Goal: Information Seeking & Learning: Check status

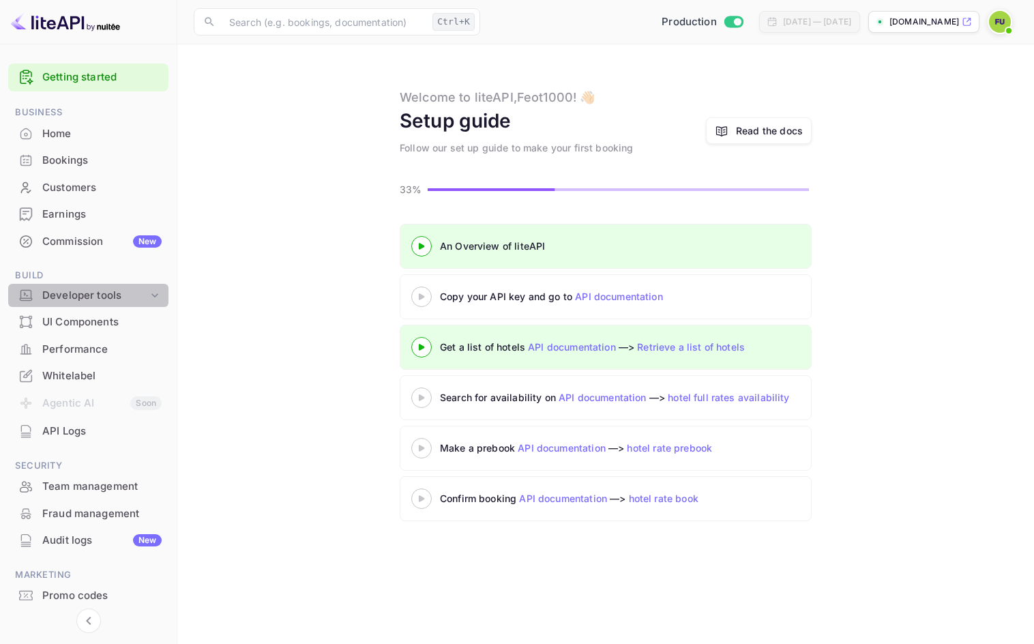
click at [125, 295] on div "Developer tools" at bounding box center [95, 296] width 106 height 16
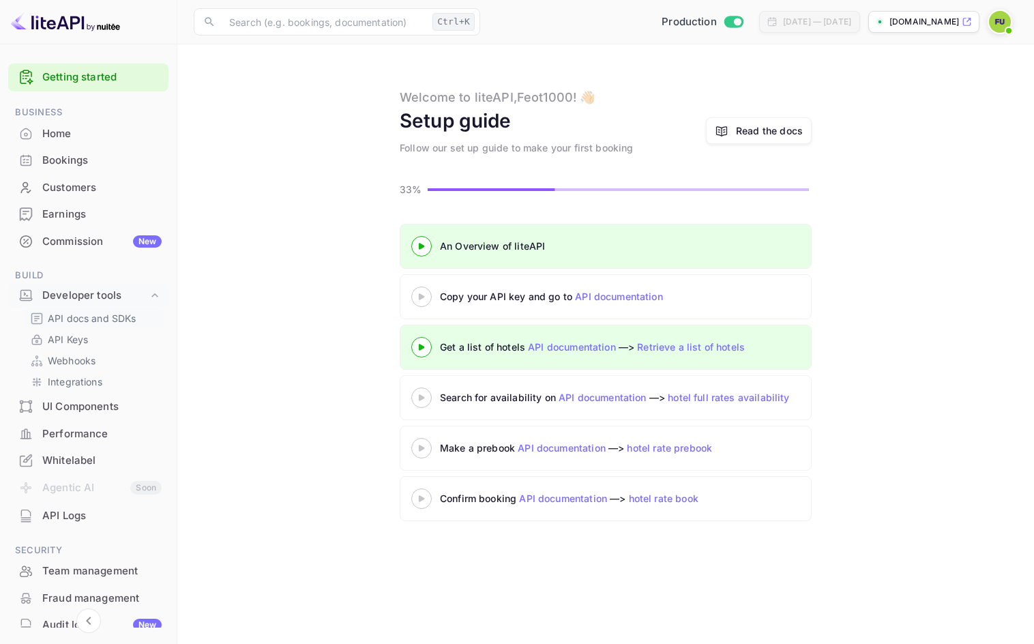
click at [80, 318] on p "API docs and SDKs" at bounding box center [92, 318] width 89 height 14
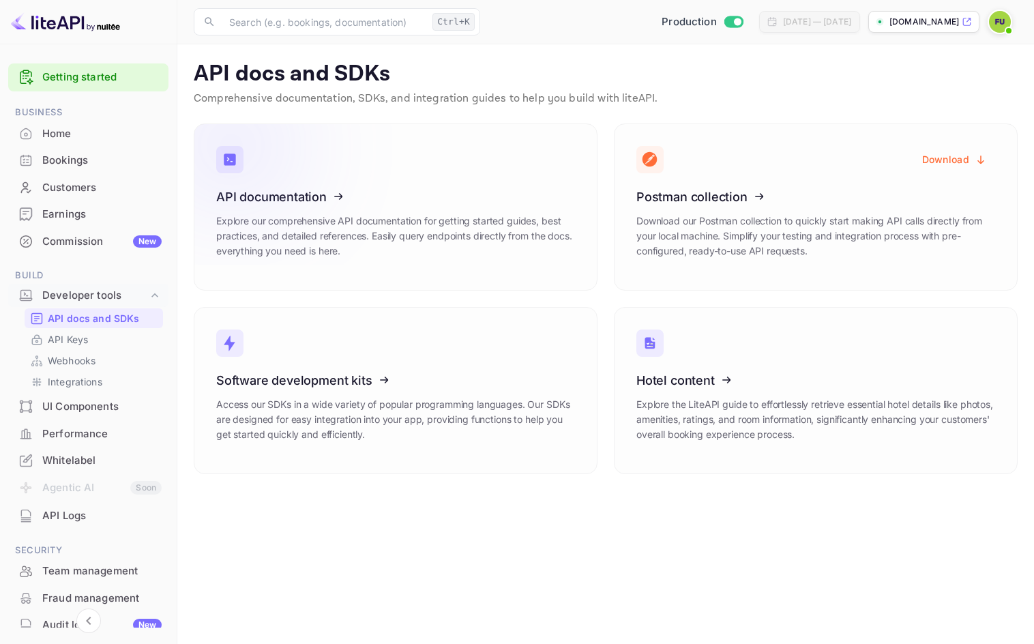
click at [340, 179] on icon at bounding box center [300, 194] width 212 height 140
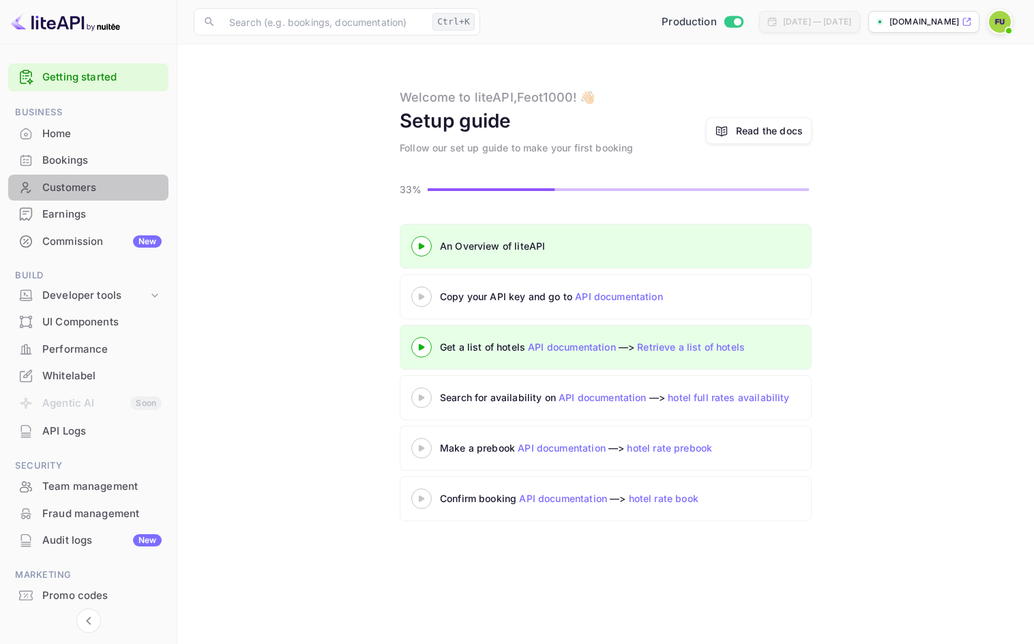
click at [101, 189] on div "Customers" at bounding box center [101, 188] width 119 height 16
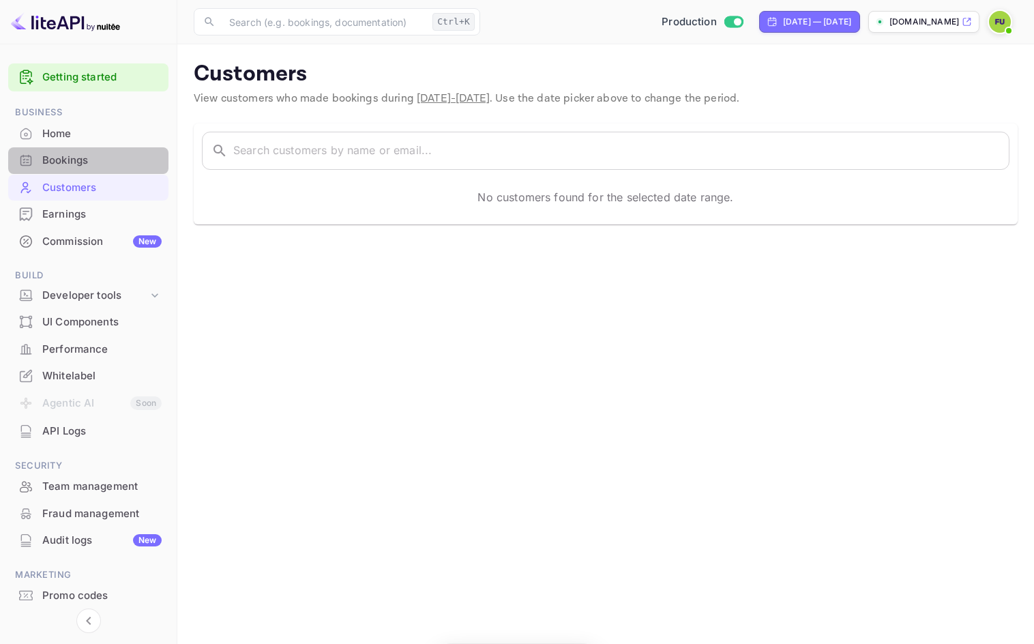
click at [98, 155] on div "Bookings" at bounding box center [101, 161] width 119 height 16
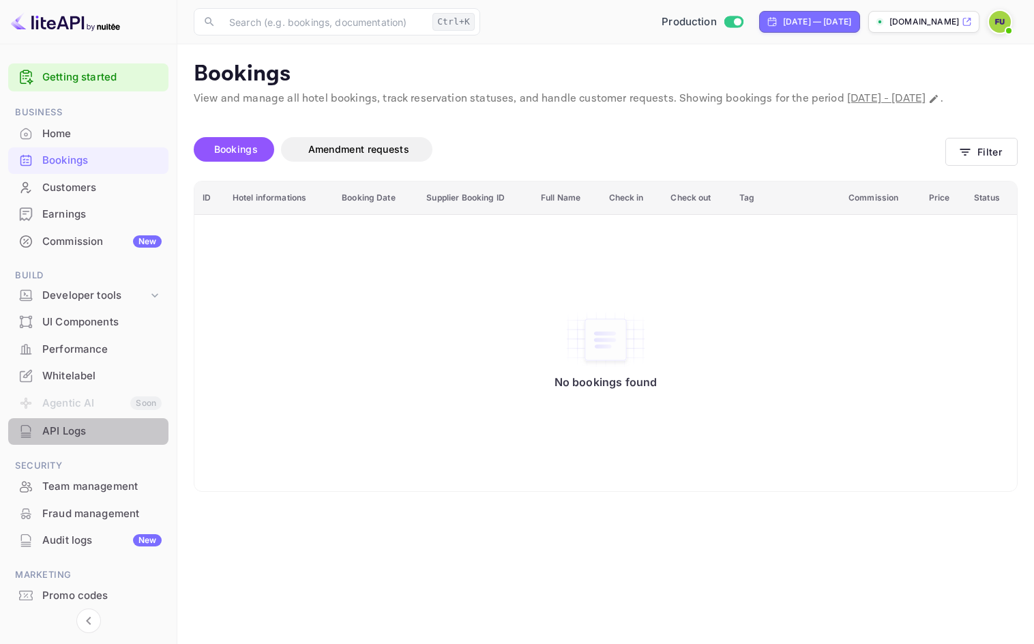
click at [97, 443] on div "API Logs" at bounding box center [88, 431] width 160 height 27
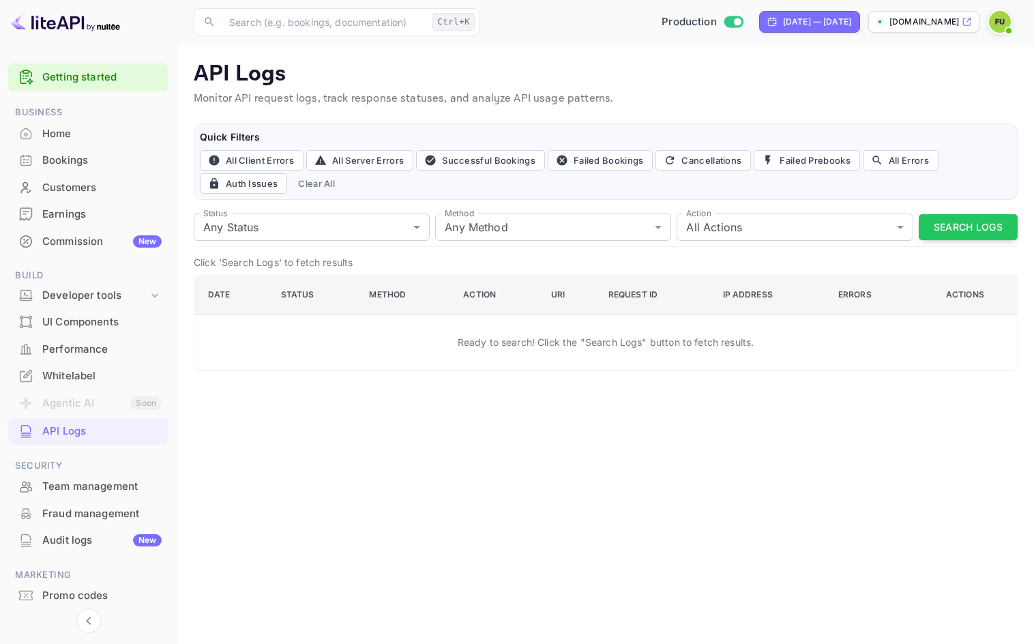
drag, startPoint x: 961, startPoint y: 202, endPoint x: 959, endPoint y: 209, distance: 7.1
click at [960, 207] on div "API Logs Monitor API request logs, track response statuses, and analyze API usa…" at bounding box center [606, 216] width 824 height 310
click at [954, 222] on button "Search Logs" at bounding box center [967, 227] width 99 height 27
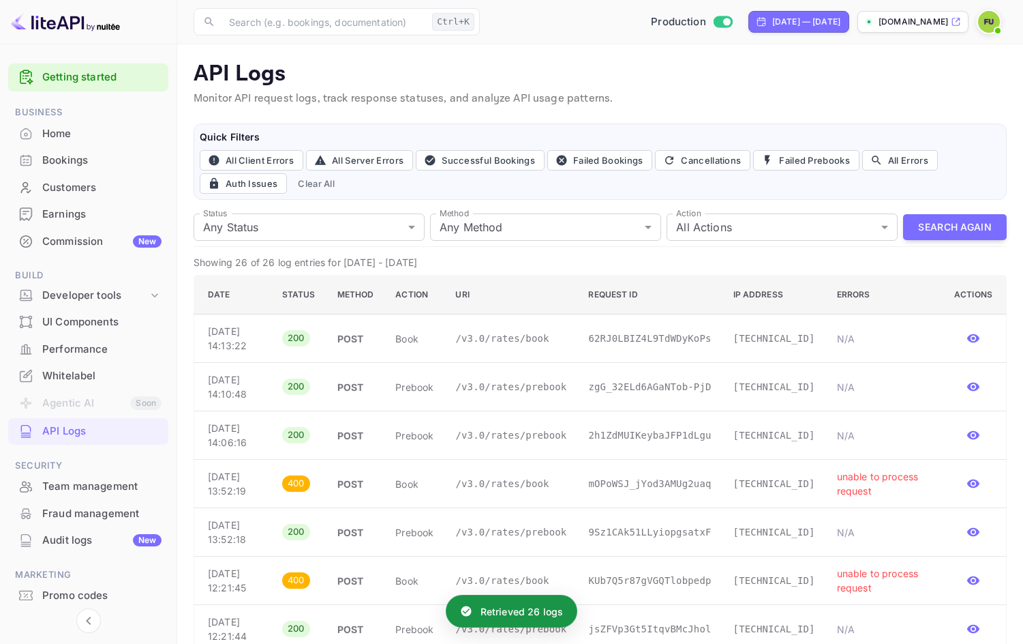
drag, startPoint x: 935, startPoint y: 333, endPoint x: 950, endPoint y: 333, distance: 15.0
click at [935, 333] on td "N/A" at bounding box center [884, 338] width 117 height 48
drag, startPoint x: 959, startPoint y: 333, endPoint x: 973, endPoint y: 335, distance: 14.5
click at [959, 333] on td at bounding box center [975, 338] width 63 height 48
click at [973, 335] on icon "button" at bounding box center [974, 338] width 12 height 9
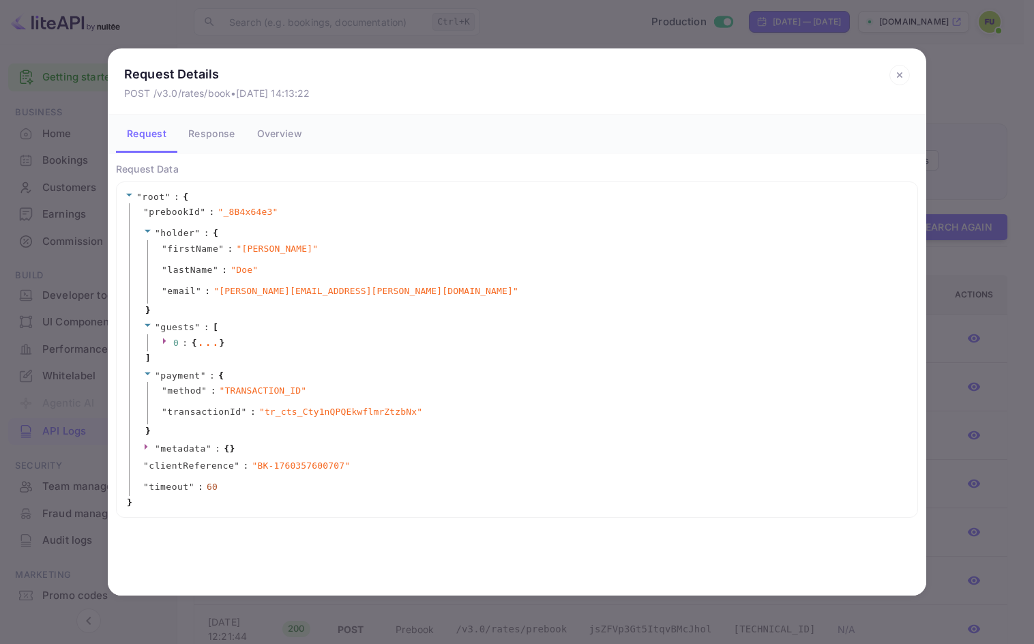
click at [138, 447] on div "" metadata " : { }" at bounding box center [519, 449] width 780 height 18
click at [141, 445] on div "" metadata " : { }" at bounding box center [519, 449] width 780 height 18
click at [146, 448] on icon at bounding box center [146, 446] width 3 height 6
click at [888, 78] on h2 "Request Details POST /v3.0/rates/book • Oct 13, 2025 14:13:22" at bounding box center [517, 81] width 818 height 66
click at [897, 73] on icon at bounding box center [899, 74] width 5 height 5
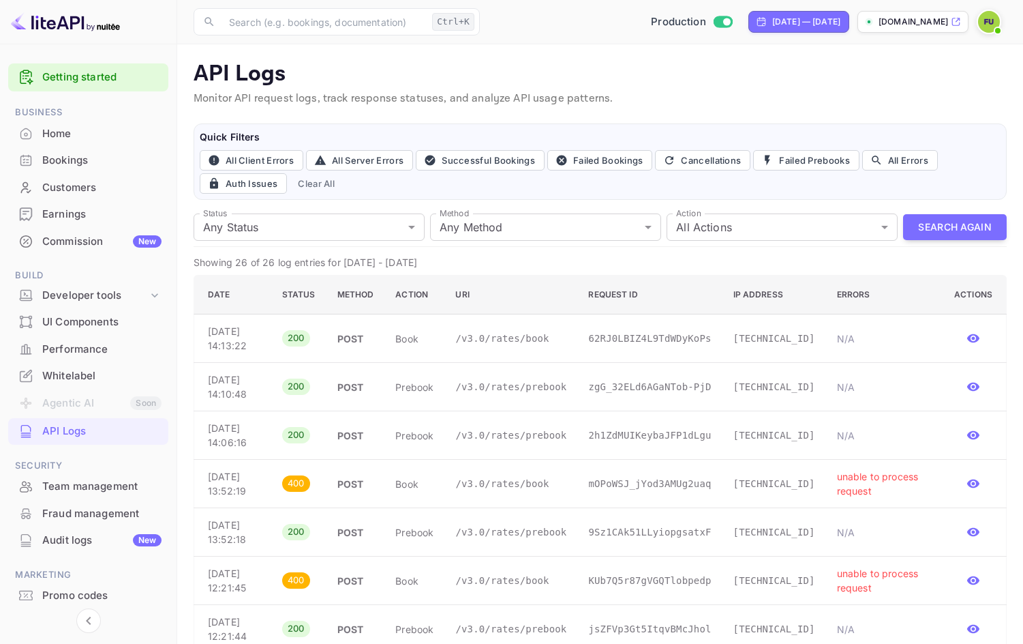
click at [138, 482] on div "Team management" at bounding box center [101, 487] width 119 height 16
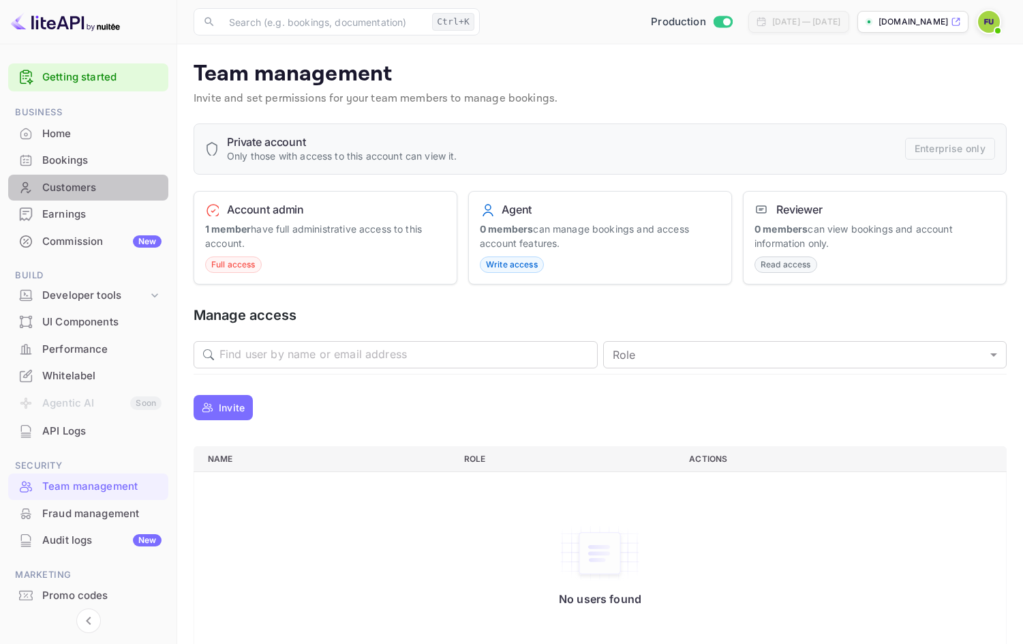
click at [89, 196] on div "Customers" at bounding box center [88, 188] width 160 height 27
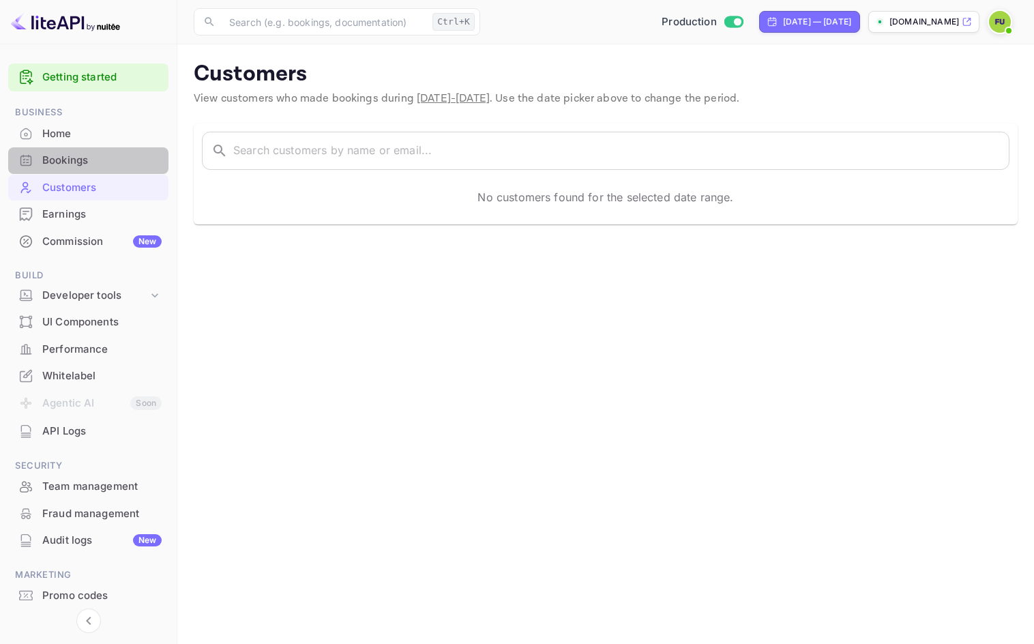
click at [102, 154] on div "Bookings" at bounding box center [101, 161] width 119 height 16
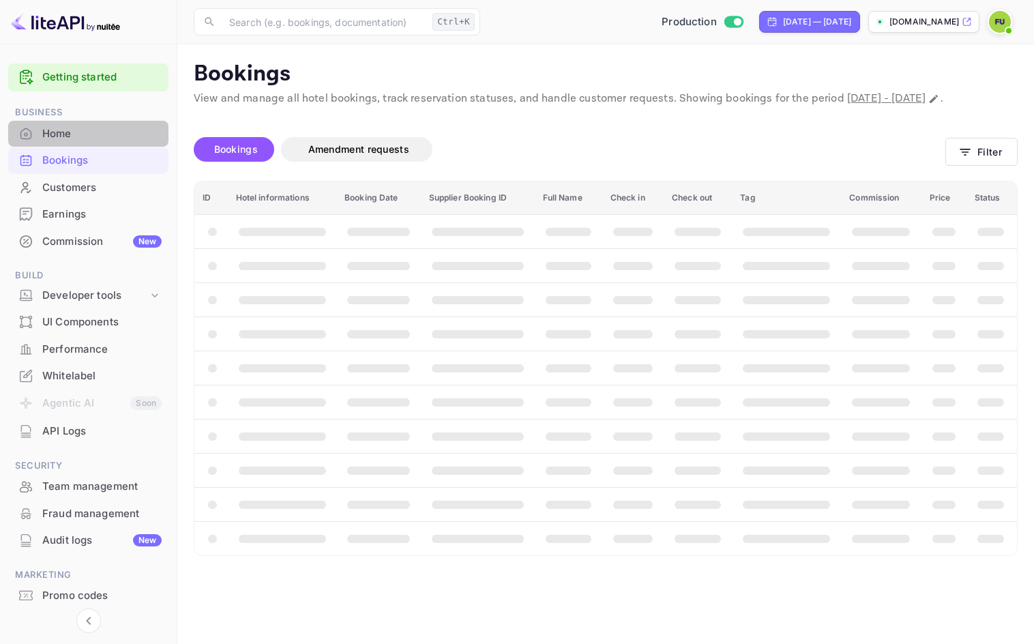
click at [103, 135] on div "Home" at bounding box center [101, 134] width 119 height 16
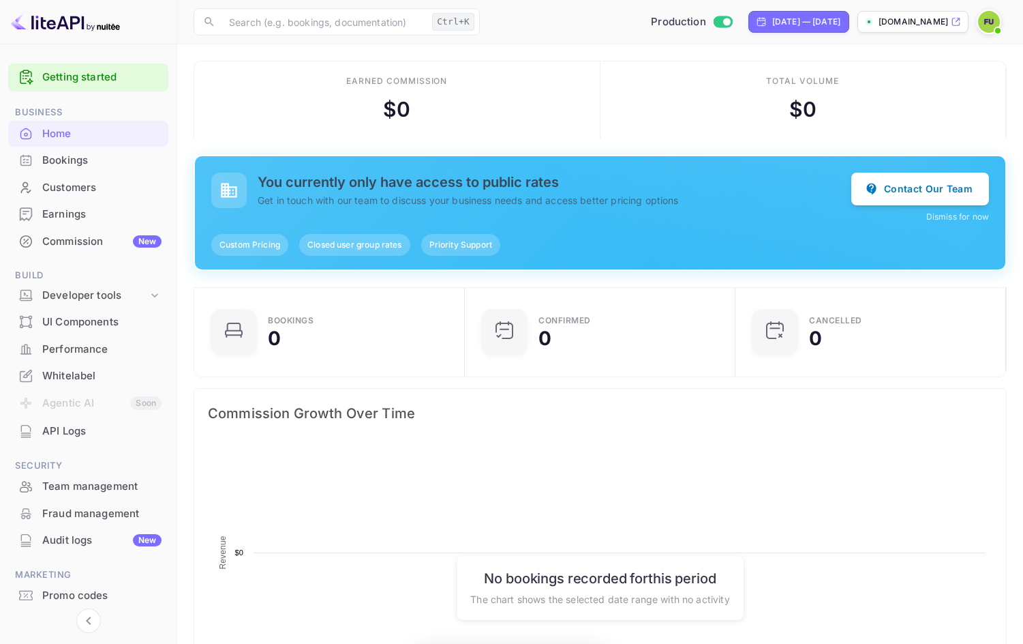
scroll to position [211, 252]
